Goal: Feedback & Contribution: Submit feedback/report problem

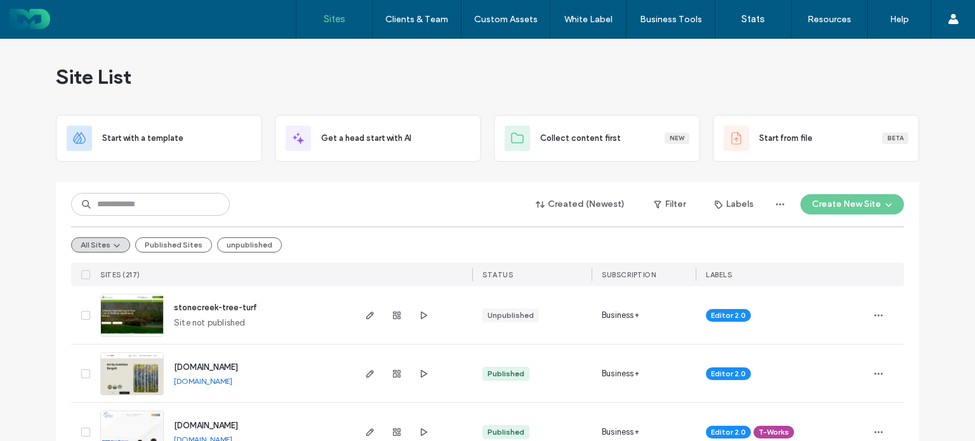
click at [125, 206] on input at bounding box center [150, 204] width 159 height 23
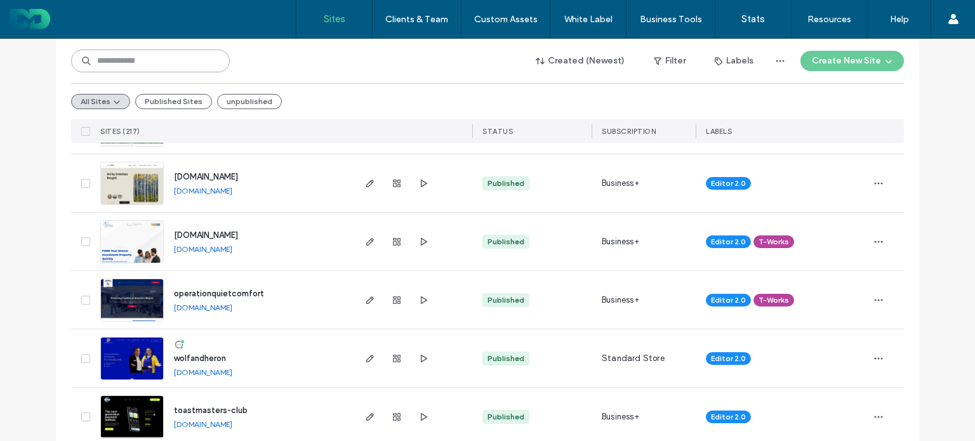
scroll to position [254, 0]
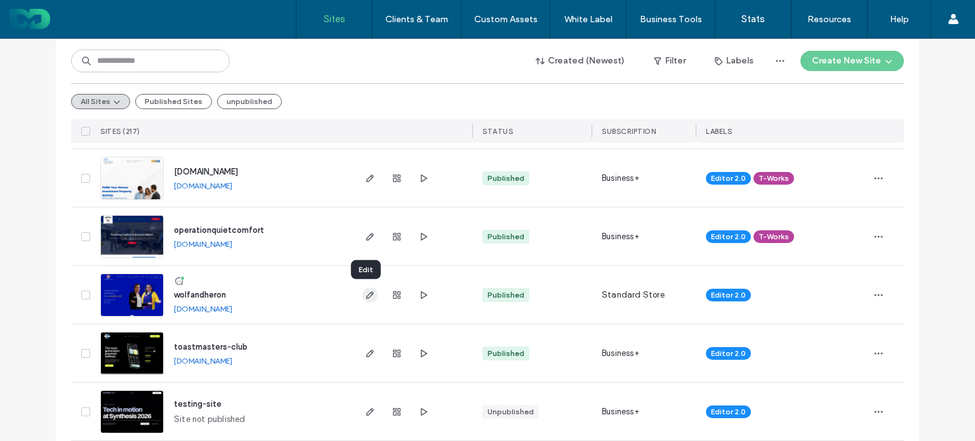
click at [369, 298] on icon "button" at bounding box center [370, 295] width 10 height 10
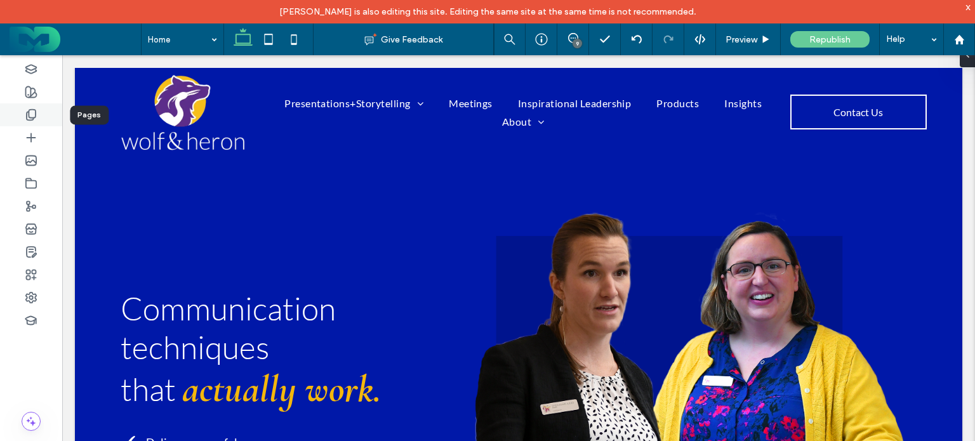
click at [26, 111] on icon at bounding box center [31, 115] width 13 height 13
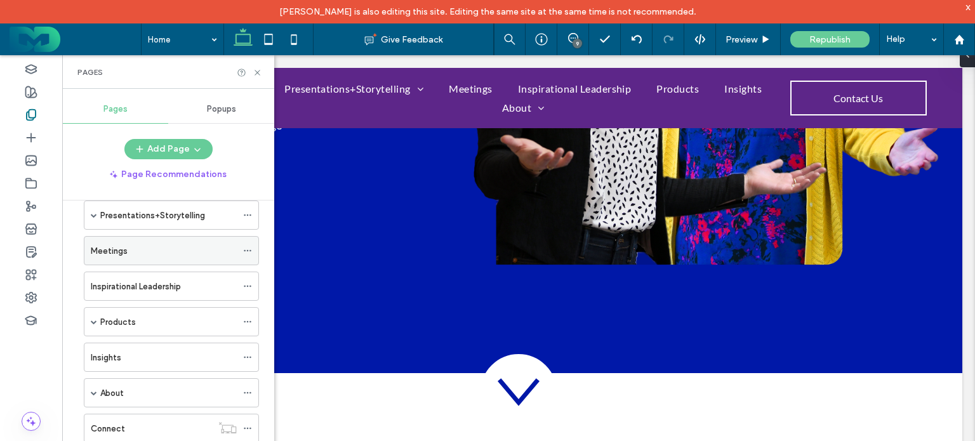
scroll to position [254, 0]
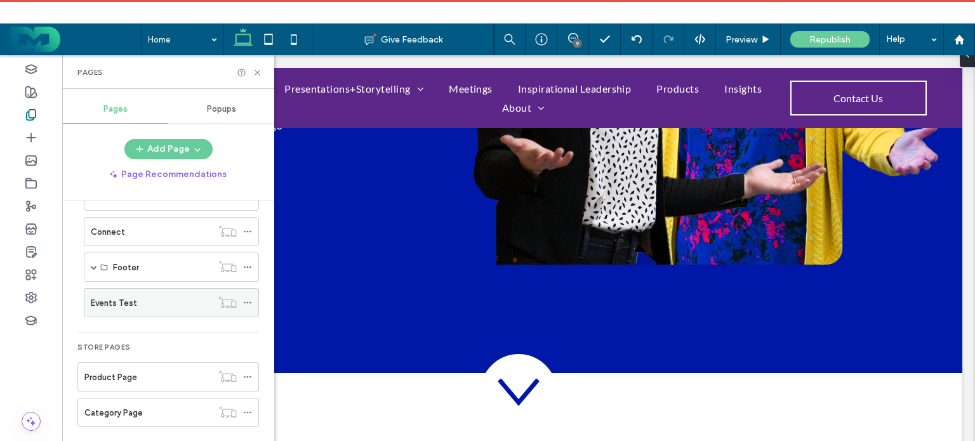
click at [117, 302] on label "Events Test" at bounding box center [114, 303] width 46 height 22
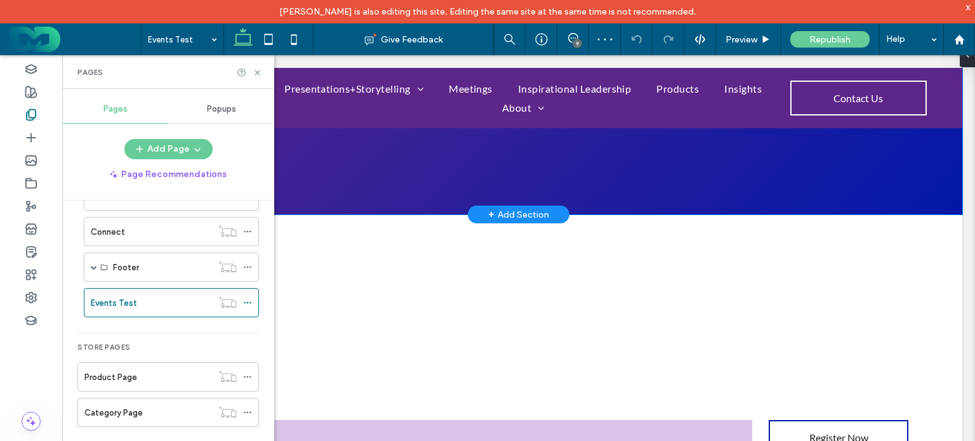
scroll to position [254, 0]
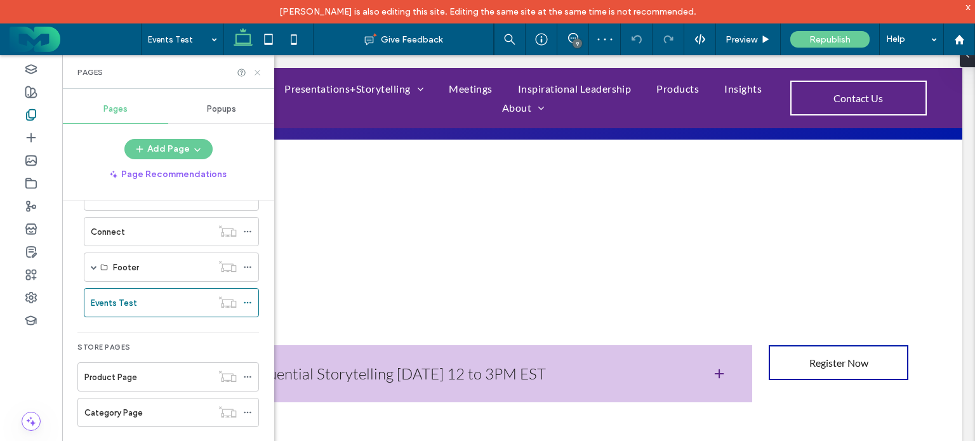
click at [257, 74] on icon at bounding box center [258, 73] width 10 height 10
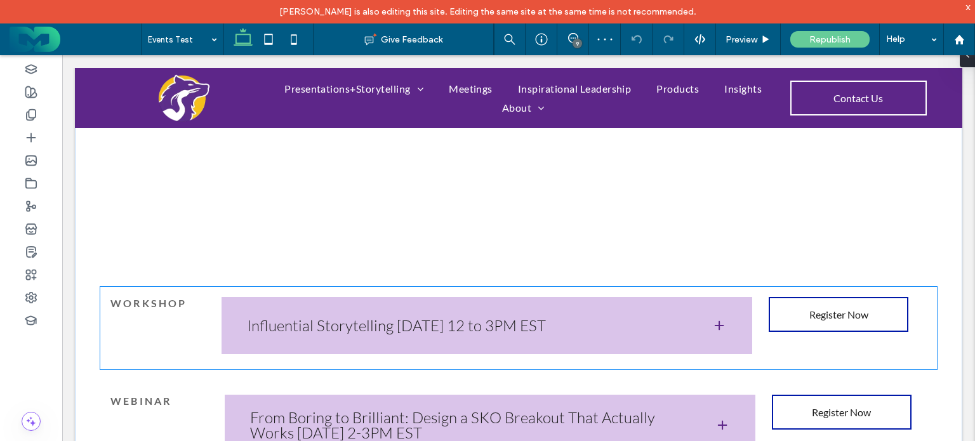
scroll to position [381, 0]
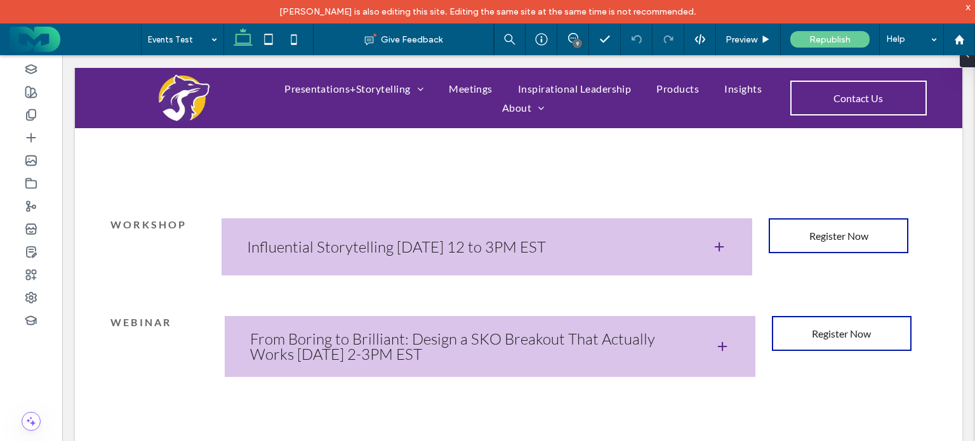
click at [576, 44] on div "9" at bounding box center [578, 44] width 10 height 10
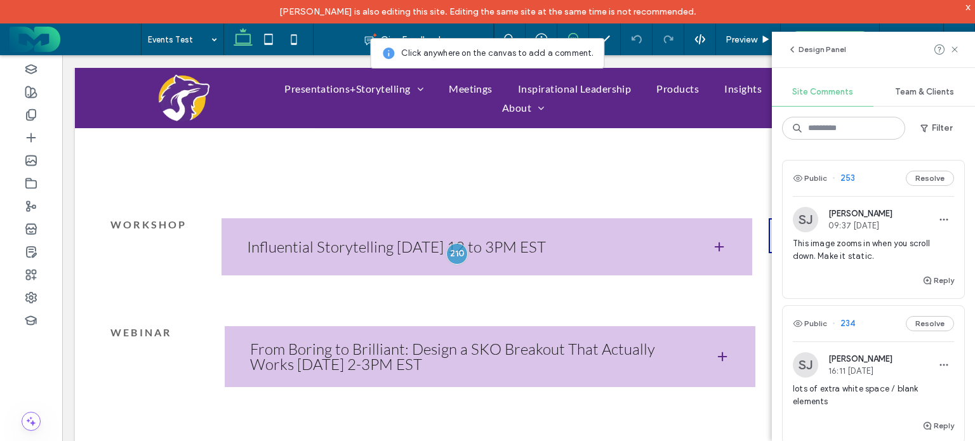
click at [875, 257] on span "This image zooms in when you scroll down. Make it static." at bounding box center [873, 249] width 161 height 25
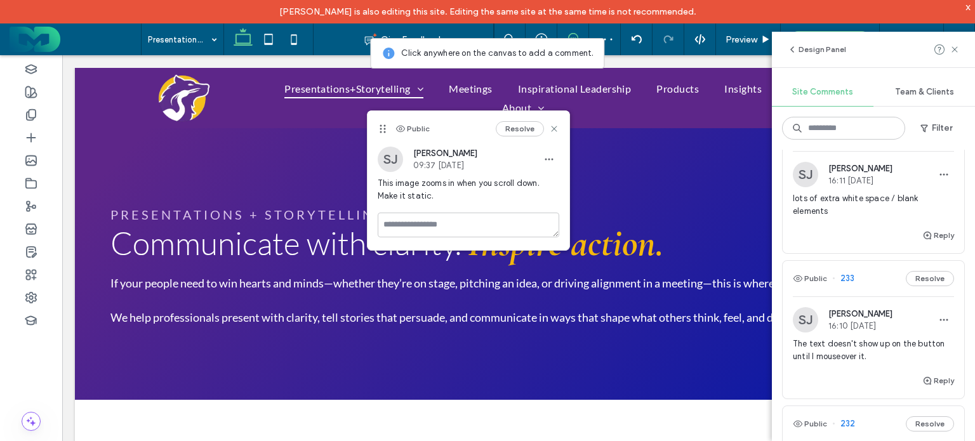
scroll to position [2225, 0]
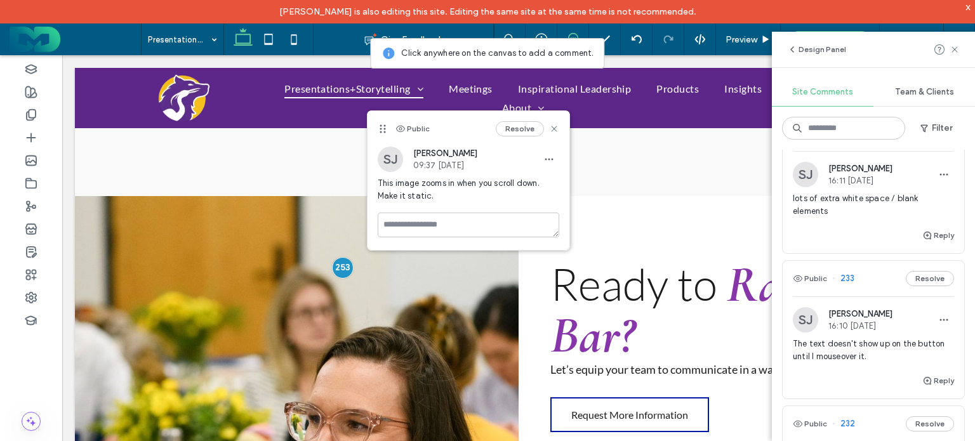
click at [867, 230] on div "Reply" at bounding box center [874, 240] width 182 height 25
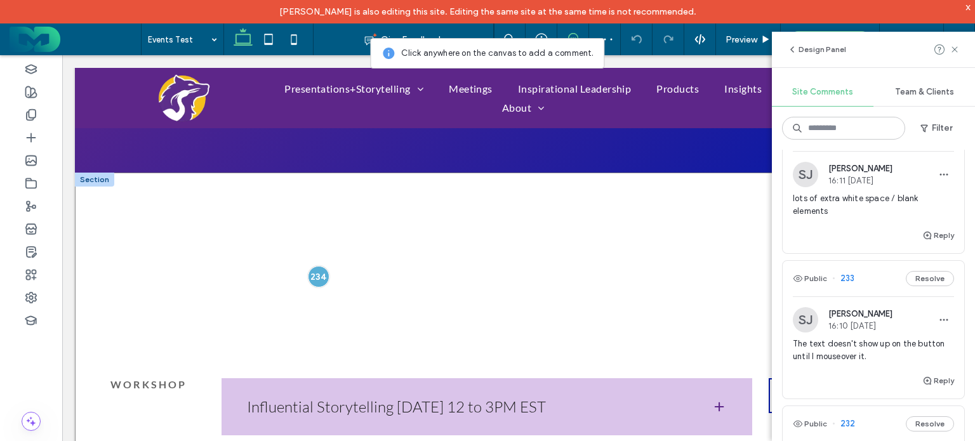
scroll to position [296, 0]
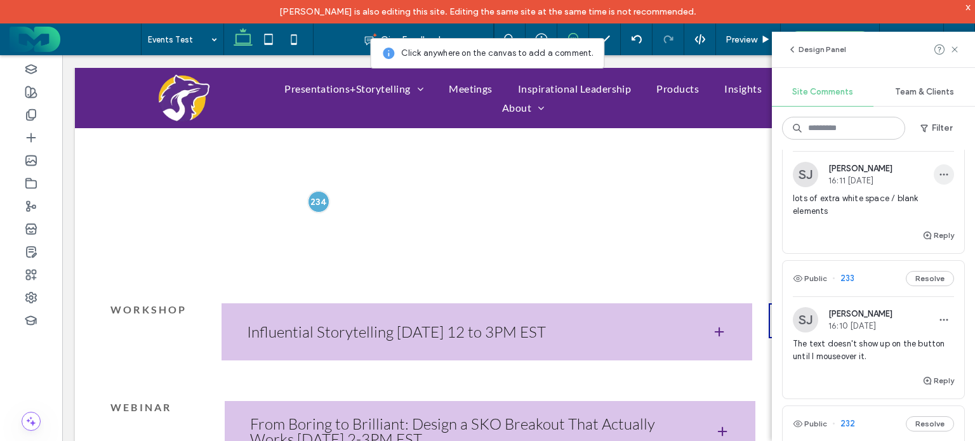
click at [939, 176] on icon "button" at bounding box center [944, 175] width 10 height 10
click at [816, 224] on div "lots of extra white space / blank elements" at bounding box center [873, 210] width 161 height 36
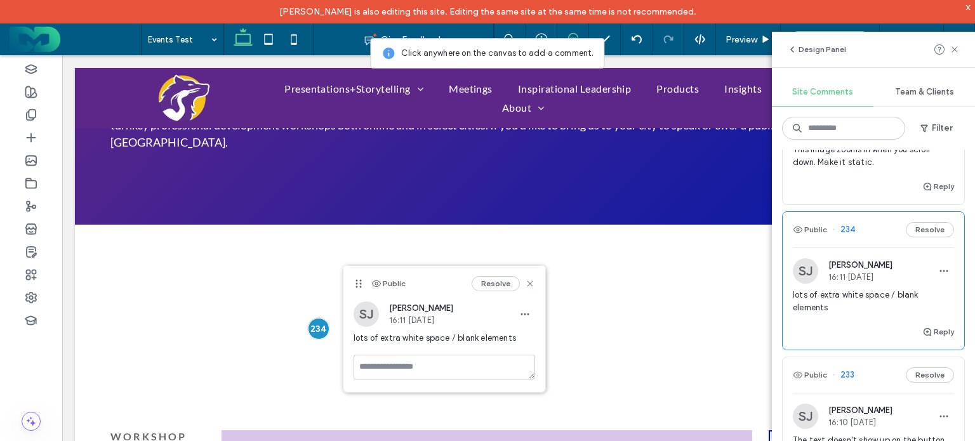
scroll to position [63, 0]
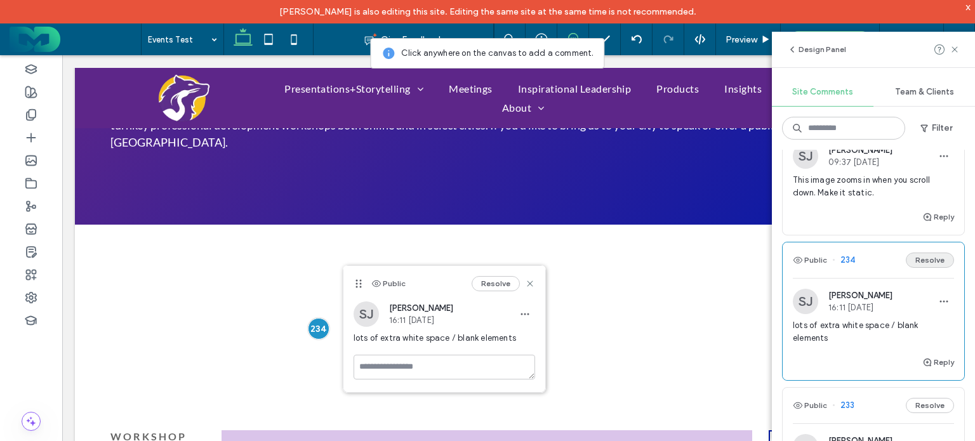
click at [926, 254] on button "Resolve" at bounding box center [930, 260] width 48 height 15
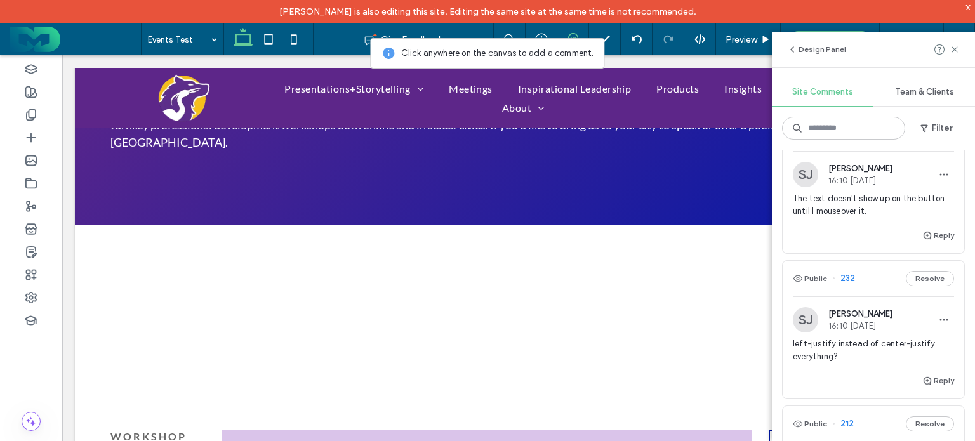
scroll to position [254, 0]
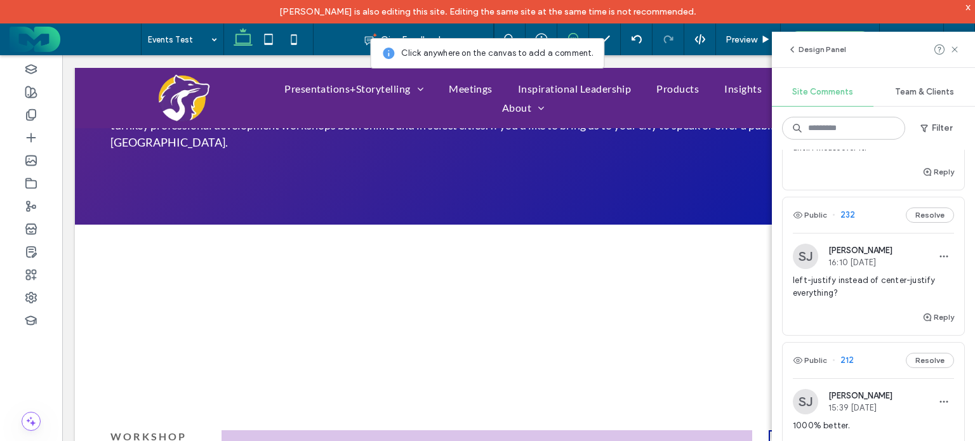
click at [865, 288] on span "left-justify instead of center-justify everything?" at bounding box center [873, 286] width 161 height 25
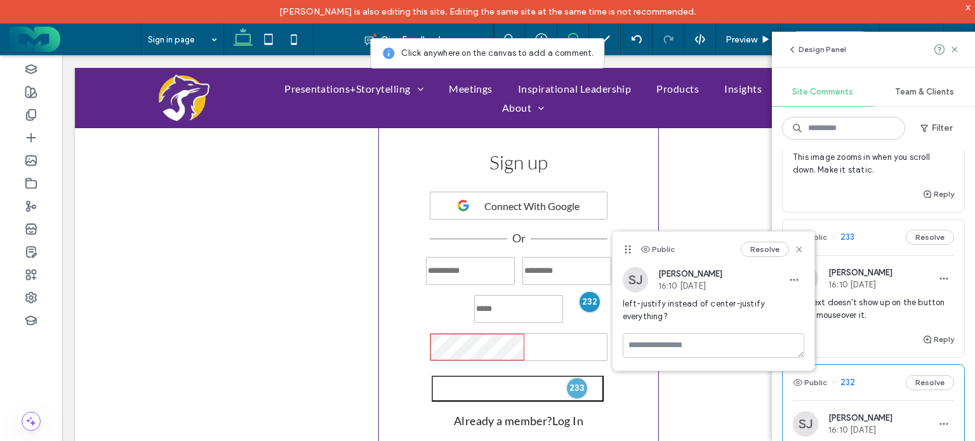
scroll to position [63, 0]
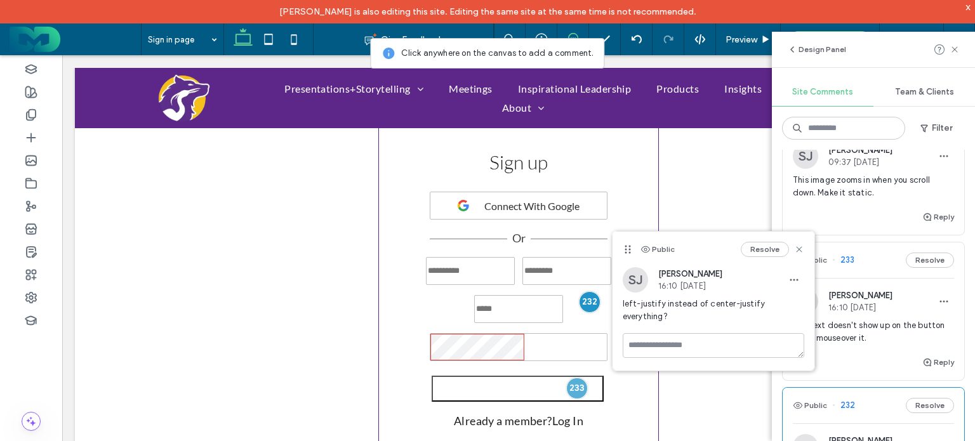
click at [875, 323] on span "The text doesn't show up on the button until I mouseover it." at bounding box center [873, 331] width 161 height 25
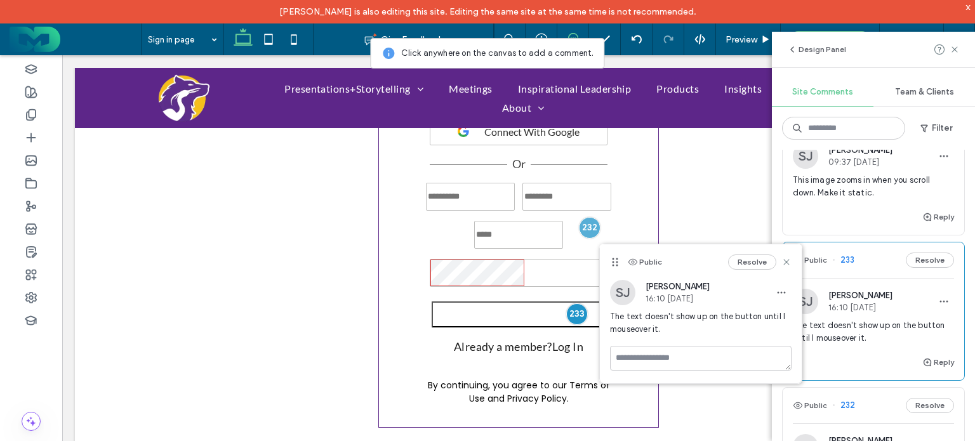
scroll to position [0, 0]
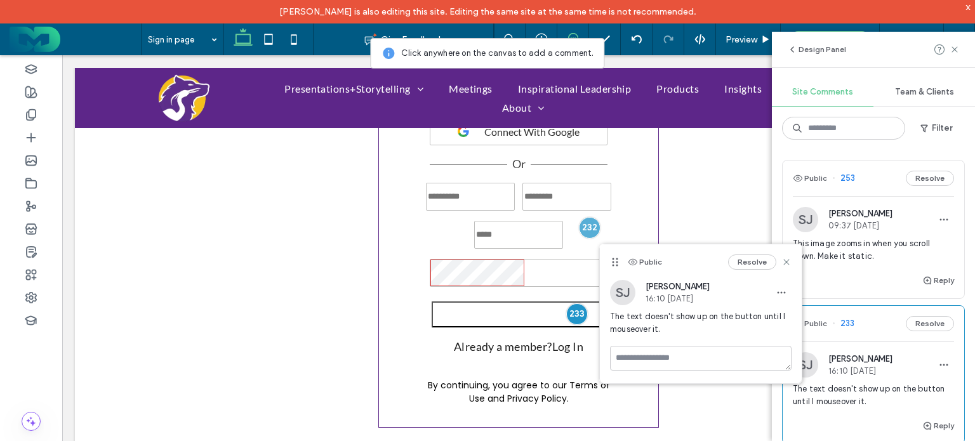
click at [872, 262] on span "This image zooms in when you scroll down. Make it static." at bounding box center [873, 249] width 161 height 25
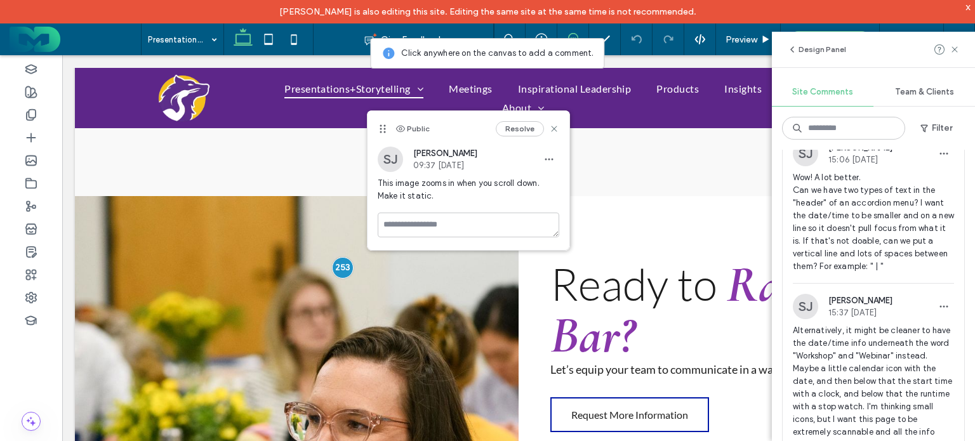
scroll to position [1016, 0]
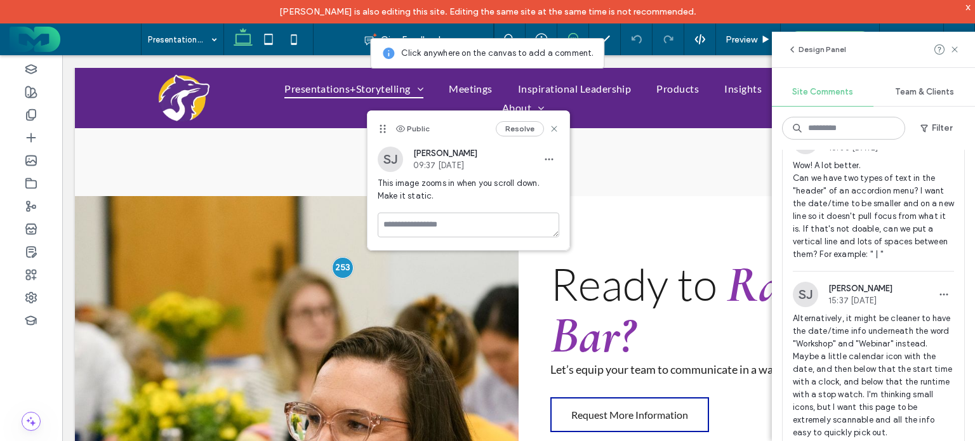
click at [868, 218] on span "Wow! A lot better. Can we have two types of text in the "header" of an accordio…" at bounding box center [873, 210] width 161 height 102
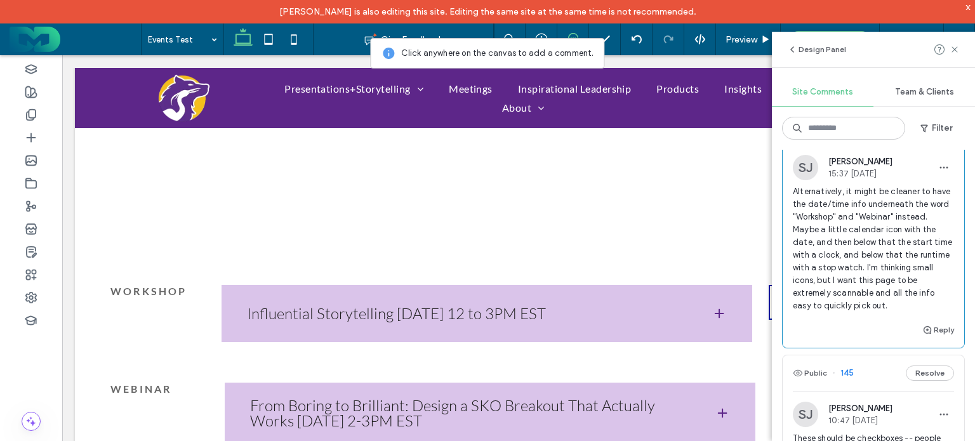
scroll to position [1270, 0]
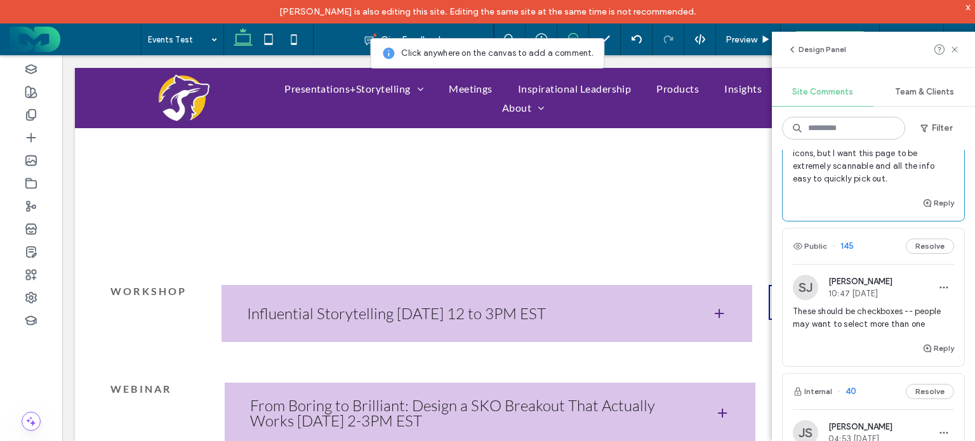
click at [868, 331] on span "These should be checkboxes -- people may want to select more than one" at bounding box center [873, 317] width 161 height 25
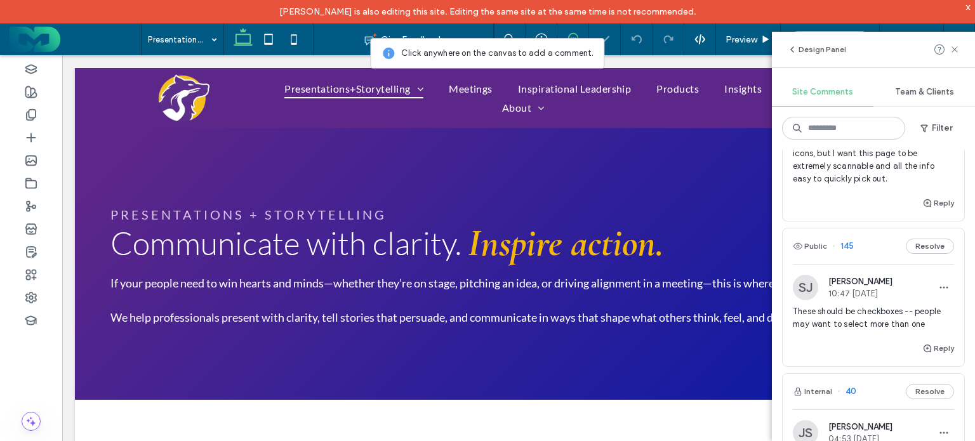
scroll to position [2430, 0]
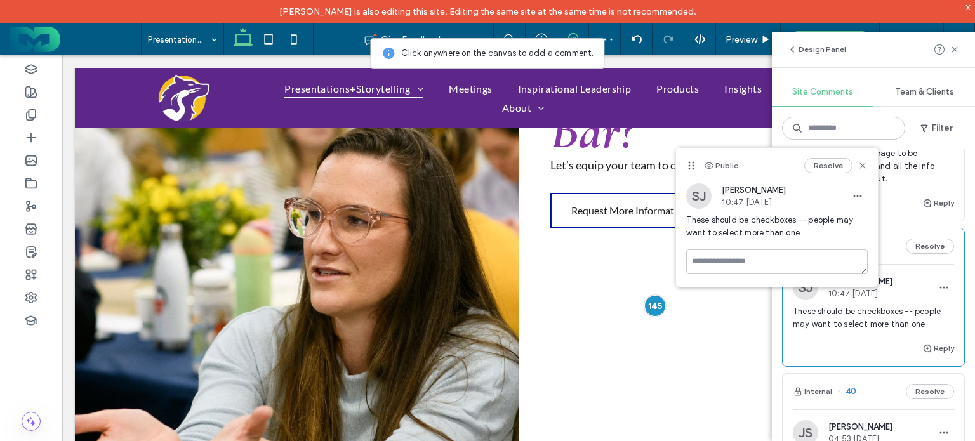
click at [898, 183] on span "Alternatively, it might be cleaner to have the date/time info underneath the wo…" at bounding box center [873, 121] width 161 height 127
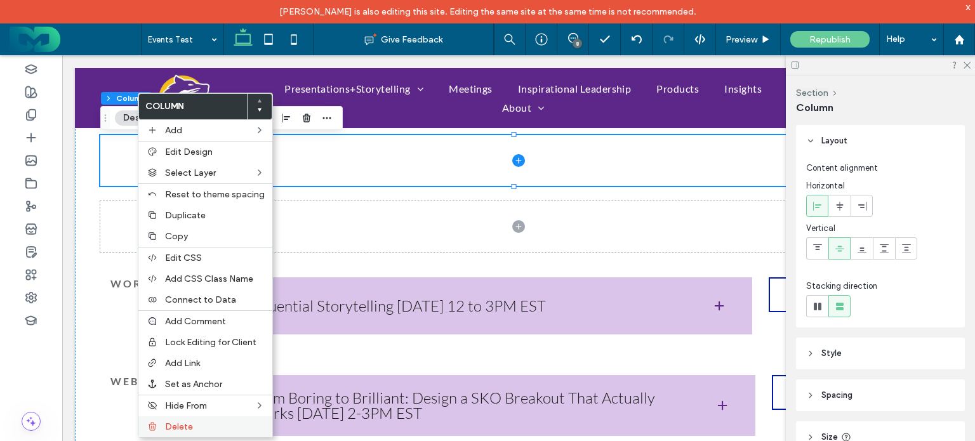
click at [185, 422] on span "Delete" at bounding box center [179, 427] width 28 height 11
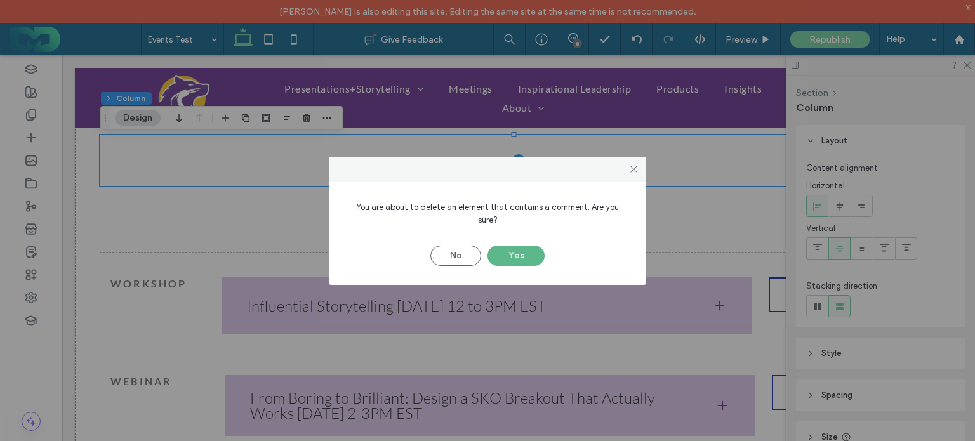
click at [526, 246] on button "Yes" at bounding box center [516, 256] width 57 height 20
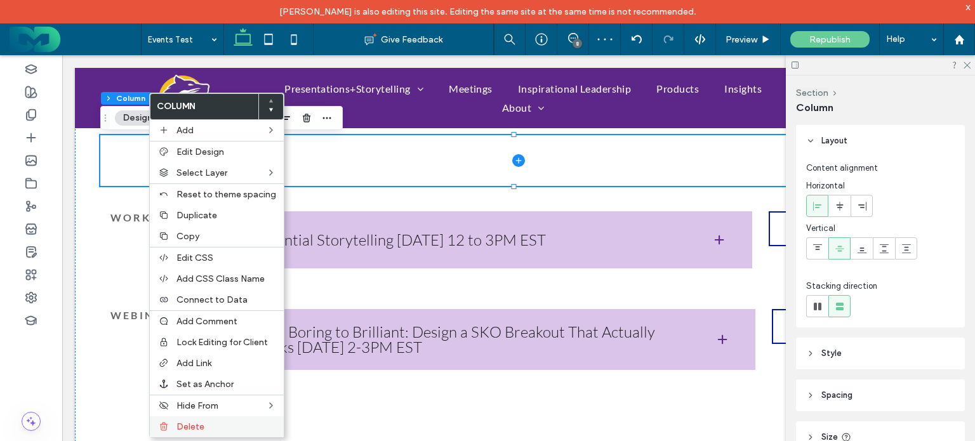
click at [208, 422] on label "Delete" at bounding box center [226, 427] width 100 height 11
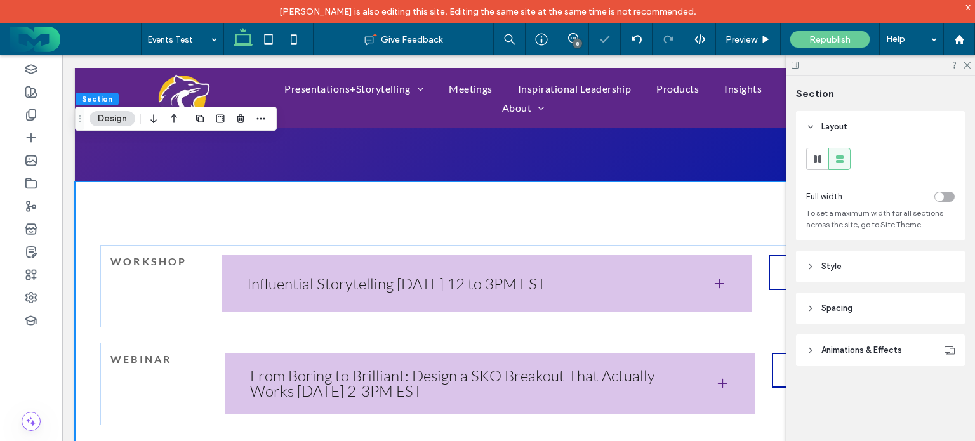
scroll to position [190, 0]
